Goal: Task Accomplishment & Management: Complete application form

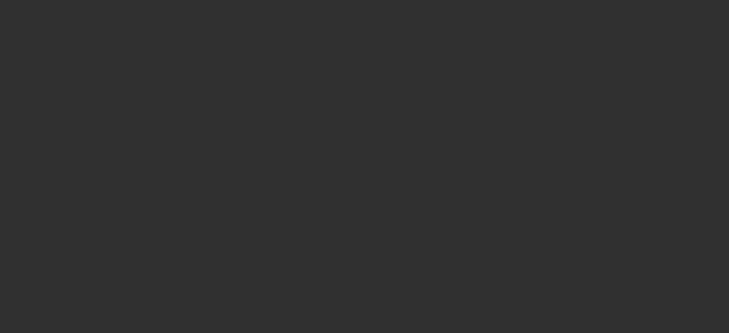
click at [526, 147] on div at bounding box center [364, 166] width 729 height 333
click at [523, 147] on div at bounding box center [364, 166] width 729 height 333
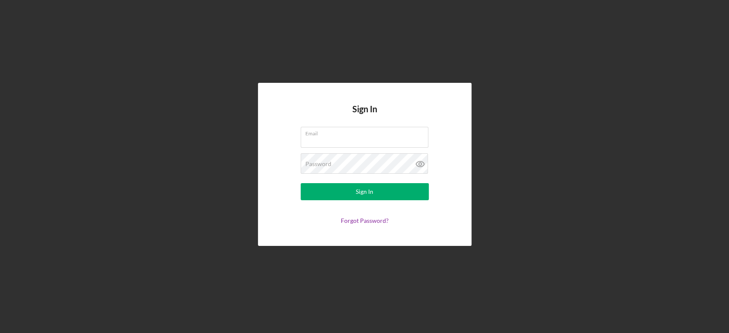
type input "[PERSON_NAME][EMAIL_ADDRESS][PERSON_NAME][DOMAIN_NAME]"
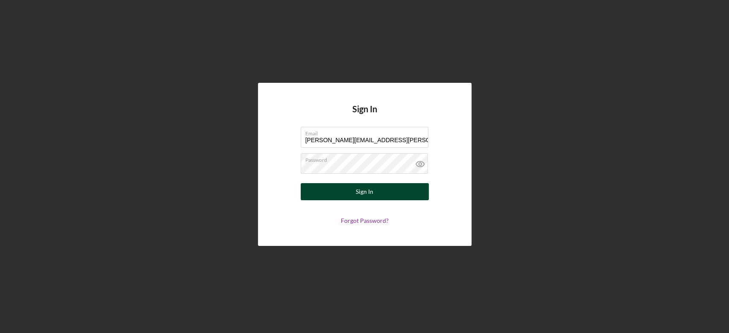
click at [356, 194] on div "Sign In" at bounding box center [365, 191] width 18 height 17
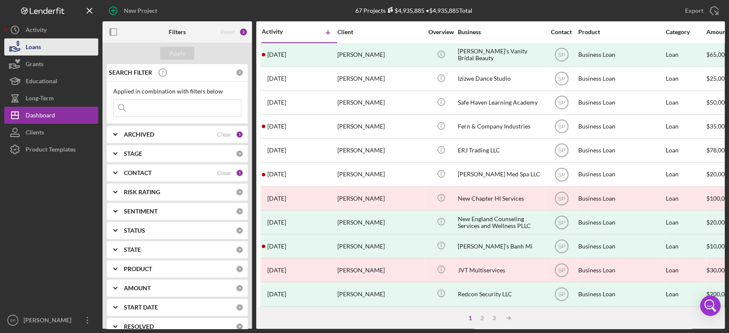
click at [43, 50] on button "Loans" at bounding box center [51, 46] width 94 height 17
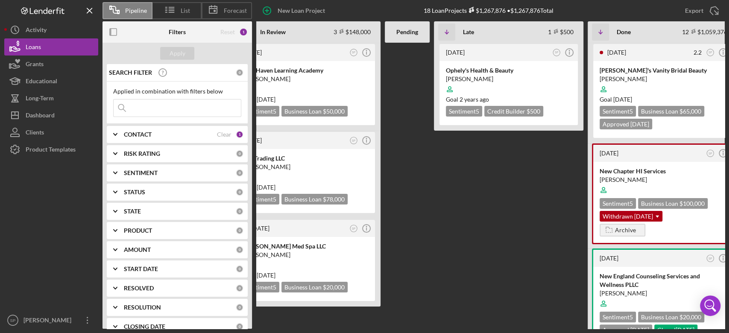
scroll to position [0, 195]
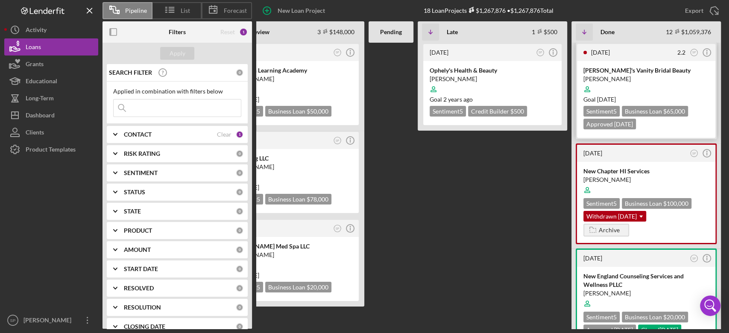
click at [654, 85] on div at bounding box center [646, 89] width 126 height 16
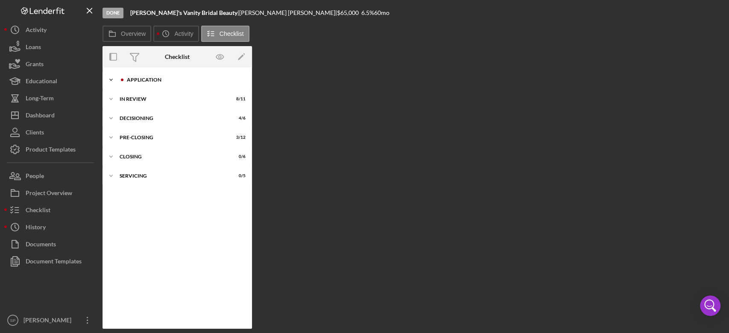
click at [113, 79] on icon "Icon/Expander" at bounding box center [111, 79] width 17 height 17
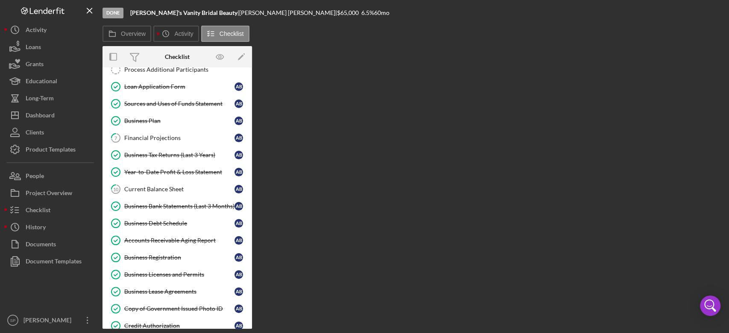
scroll to position [166, 0]
click at [167, 203] on div "Business Bank Statements (Last 3 Months)" at bounding box center [179, 205] width 110 height 7
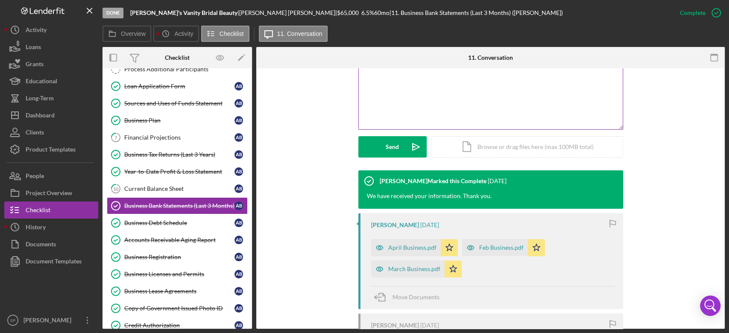
scroll to position [188, 0]
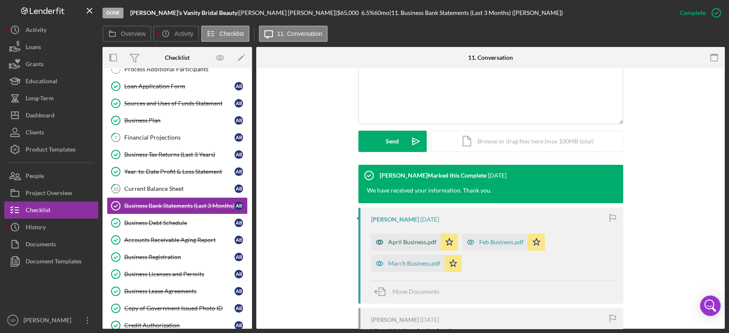
click at [414, 241] on div "April Business.pdf" at bounding box center [412, 242] width 48 height 7
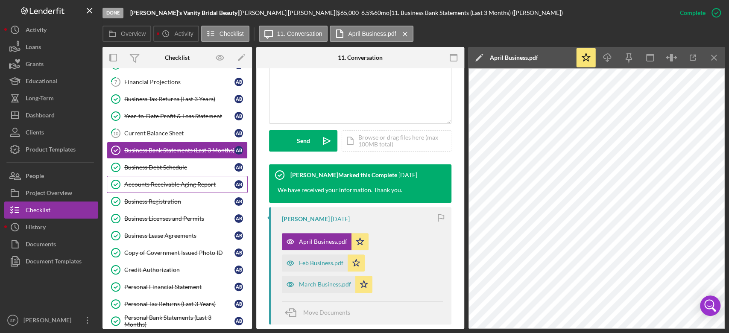
scroll to position [223, 0]
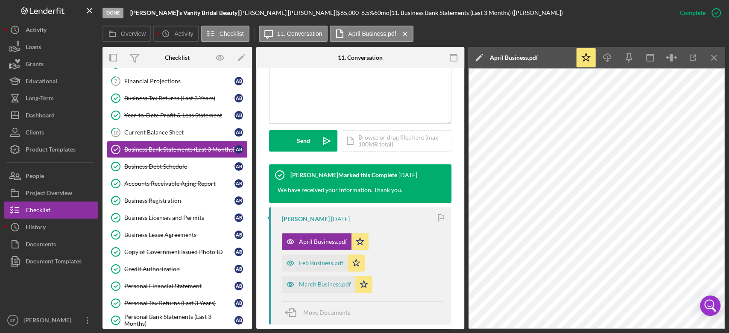
click at [65, 288] on div at bounding box center [51, 291] width 94 height 42
click at [188, 314] on div "Personal Bank Statements (Last 3 Months)" at bounding box center [179, 321] width 110 height 14
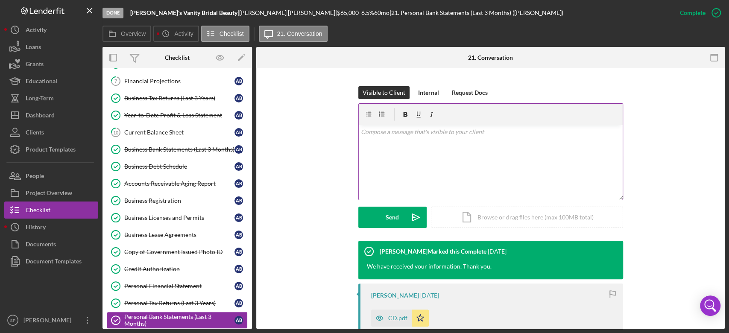
scroll to position [113, 0]
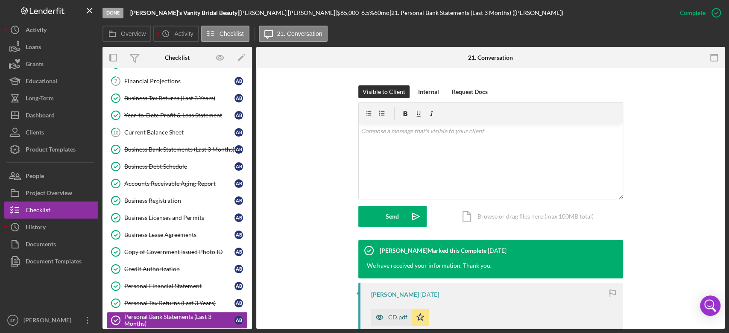
click at [392, 317] on div "CD.pdf" at bounding box center [397, 317] width 19 height 7
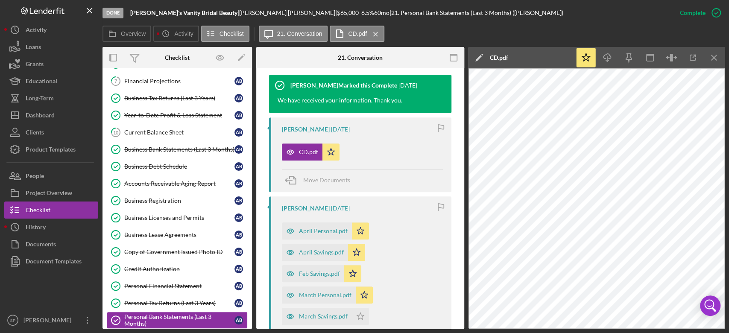
scroll to position [289, 0]
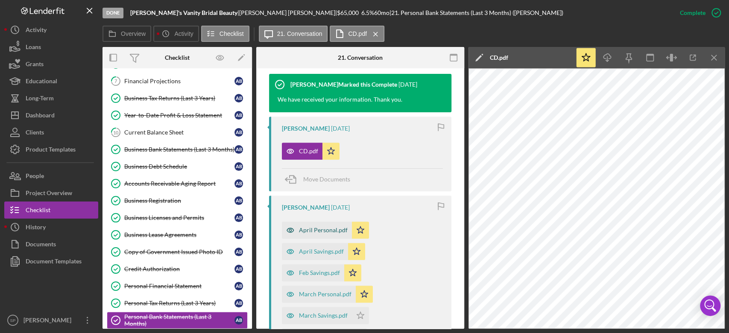
click at [318, 232] on div "April Personal.pdf" at bounding box center [323, 230] width 49 height 7
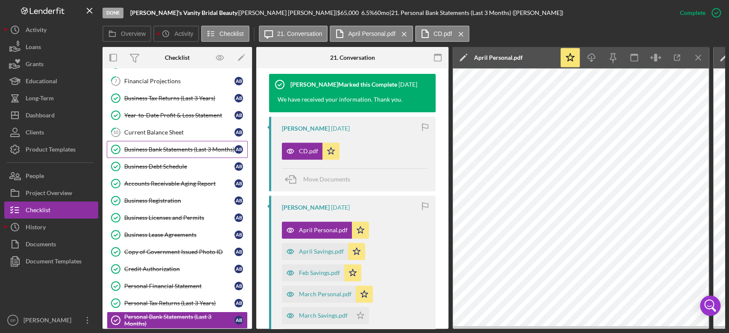
click at [167, 149] on div "Business Bank Statements (Last 3 Months)" at bounding box center [179, 149] width 110 height 7
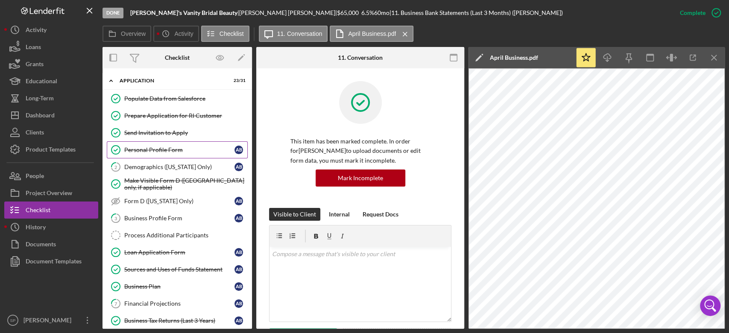
click at [165, 145] on link "Personal Profile Form Personal Profile Form A B" at bounding box center [177, 149] width 141 height 17
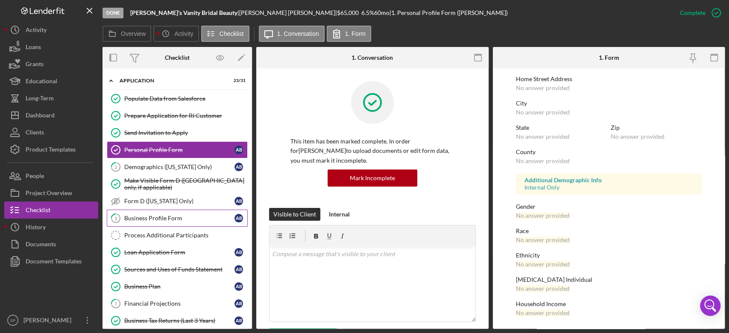
click at [154, 222] on link "3 Business Profile Form A B" at bounding box center [177, 218] width 141 height 17
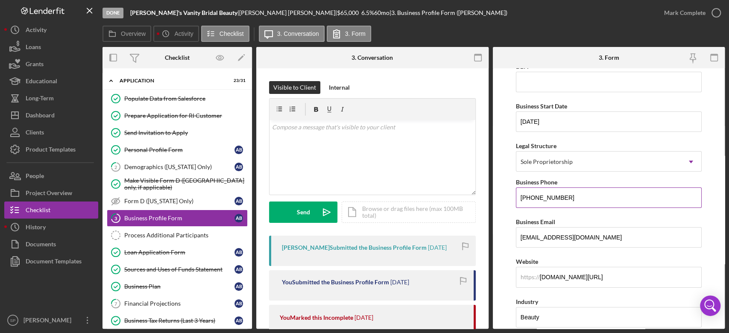
scroll to position [57, 0]
